Goal: Information Seeking & Learning: Find specific fact

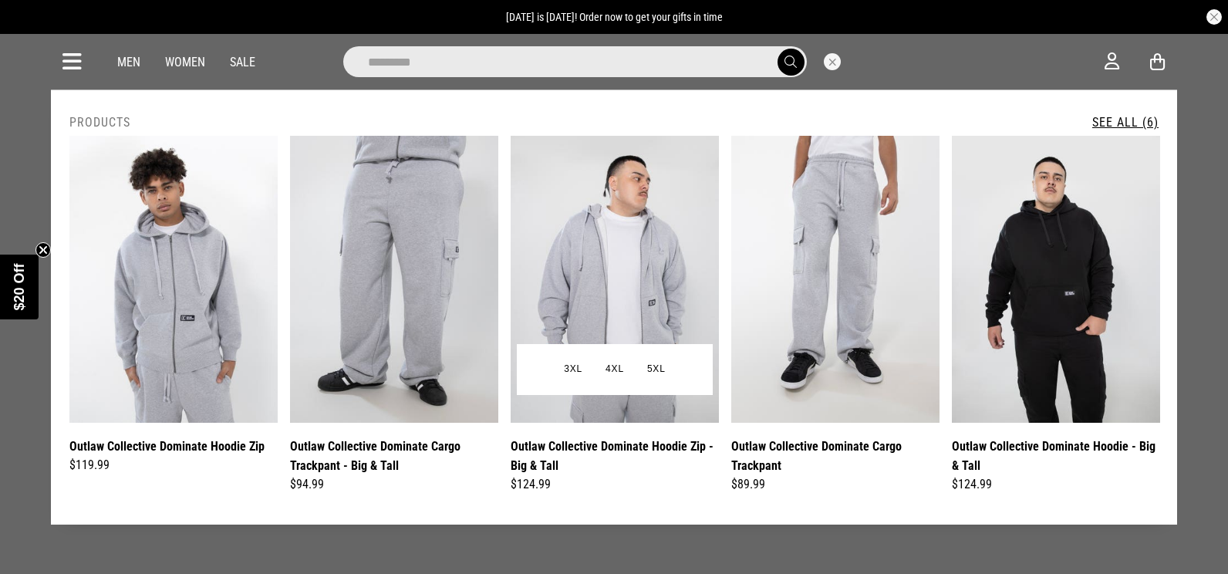
type input "********"
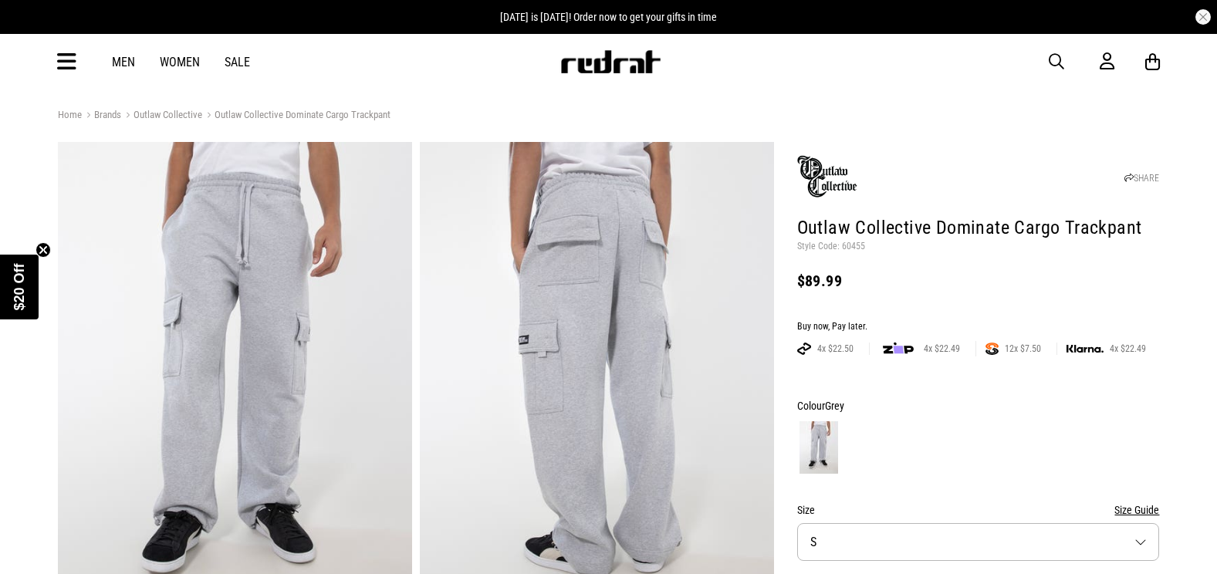
click at [856, 241] on p "Style Code: 60455" at bounding box center [978, 247] width 363 height 12
copy p "60455"
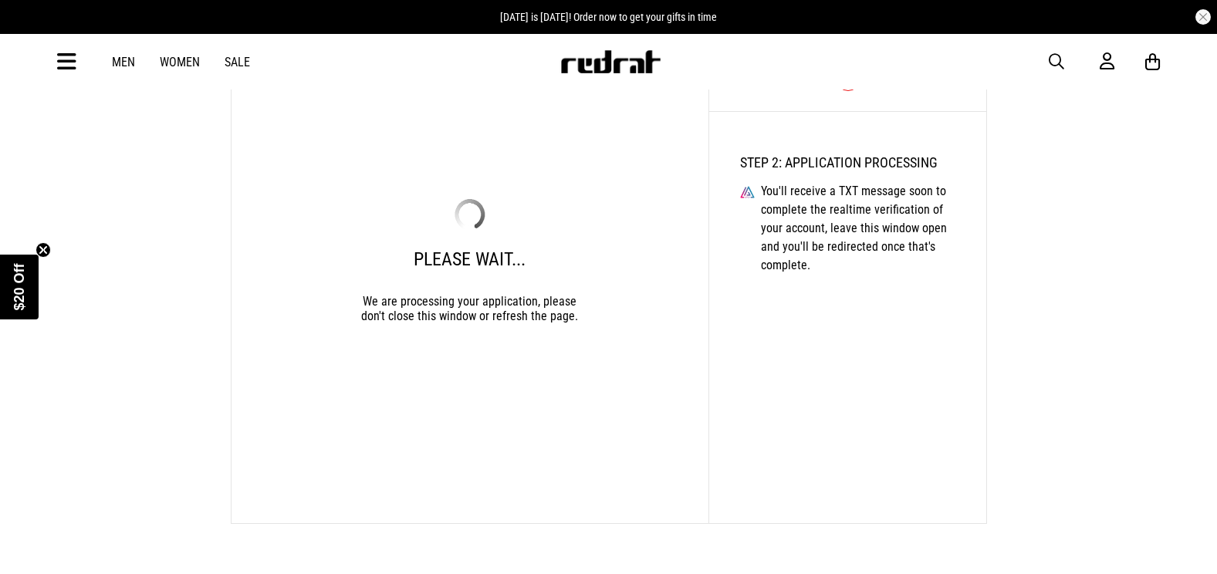
scroll to position [152, 0]
